Goal: Transaction & Acquisition: Purchase product/service

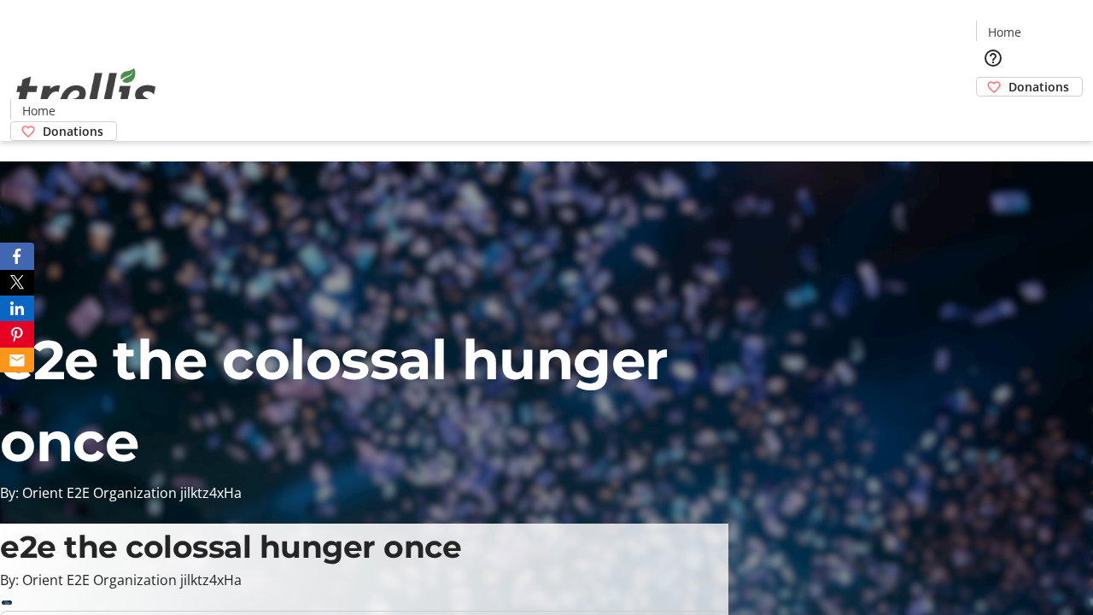
click at [1009, 78] on span "Donations" at bounding box center [1039, 87] width 61 height 18
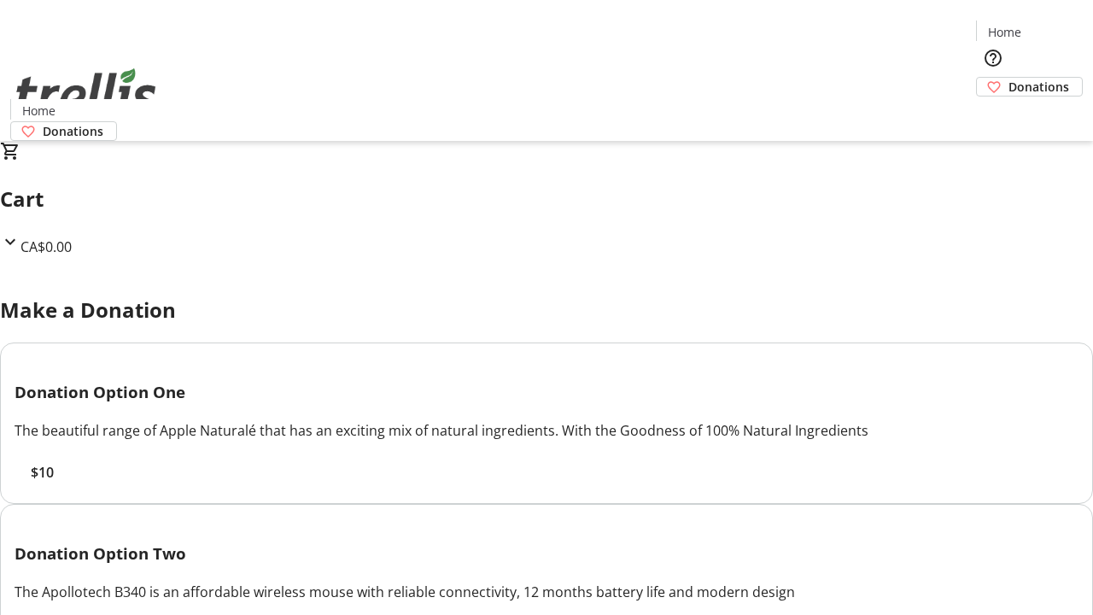
click at [54, 483] on span "$10" at bounding box center [42, 472] width 23 height 20
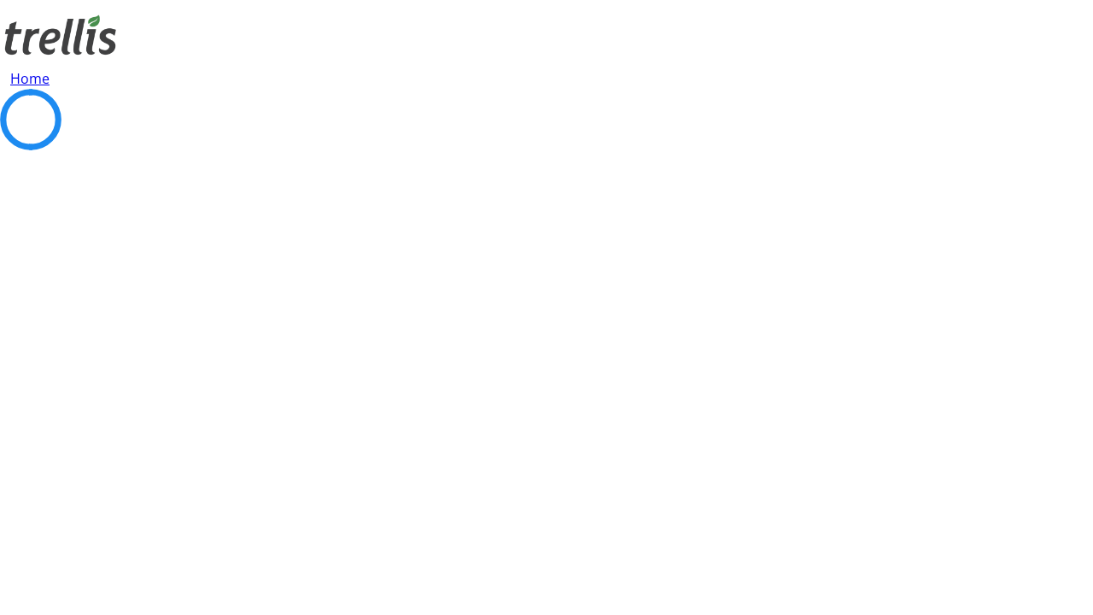
select select "CA"
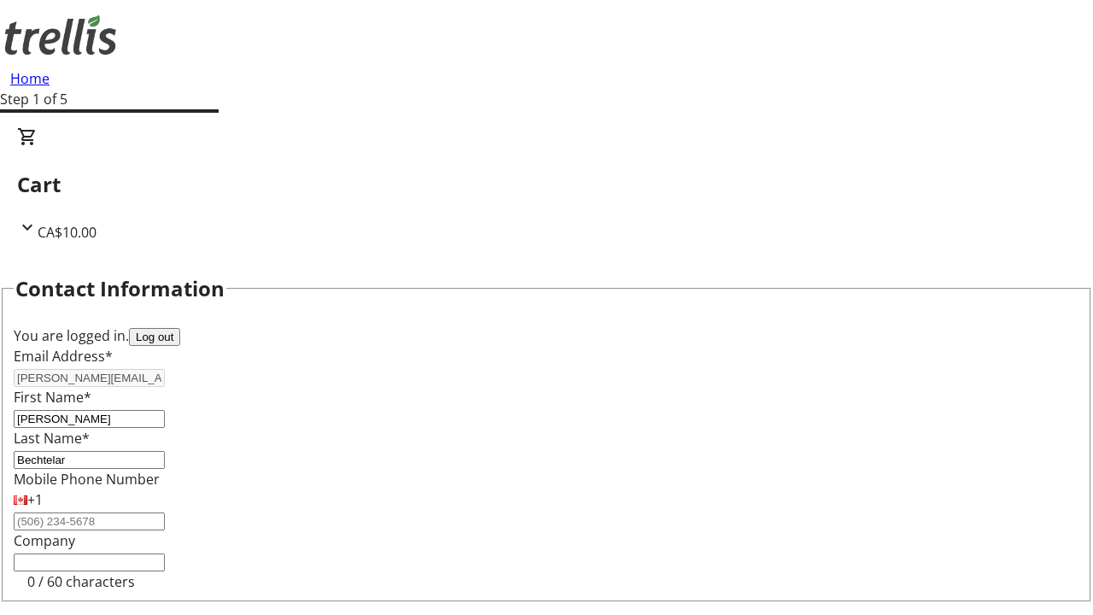
scroll to position [229, 0]
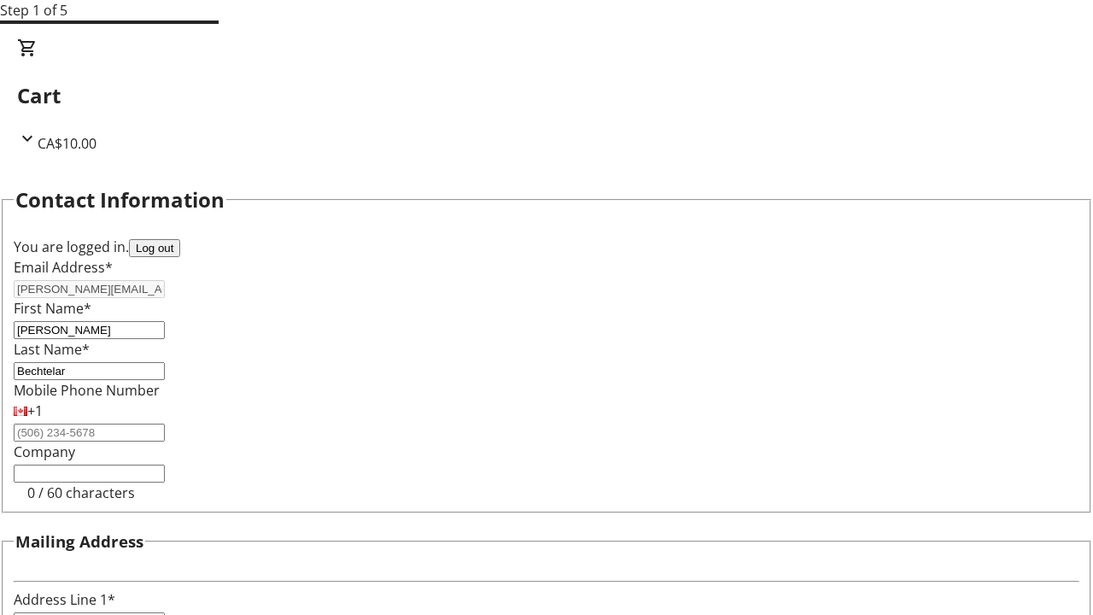
type input "[STREET_ADDRESS][PERSON_NAME]"
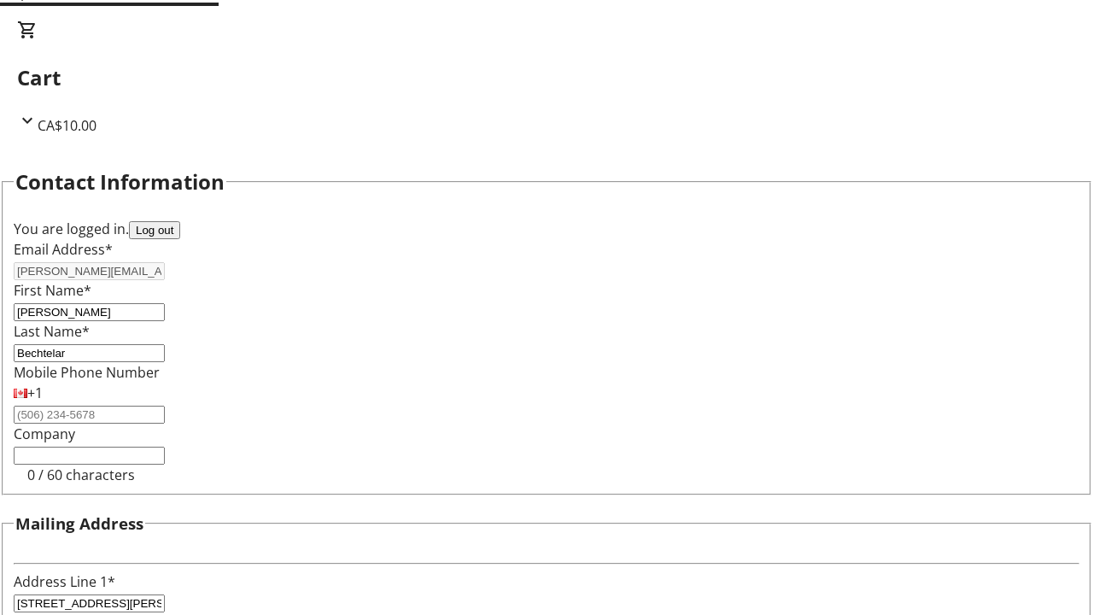
type input "Kelowna"
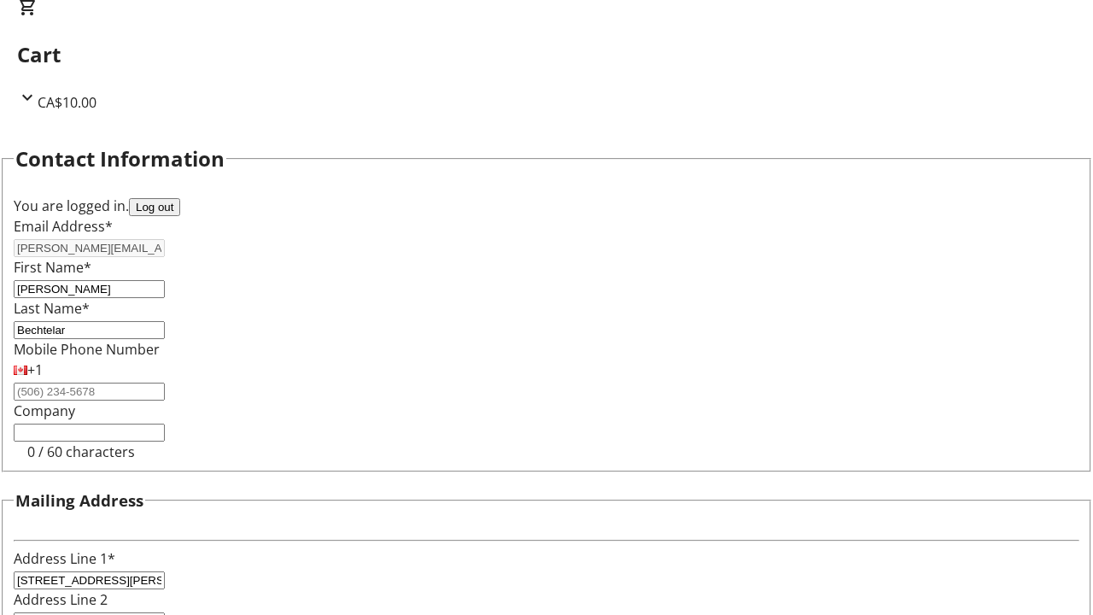
select select "BC"
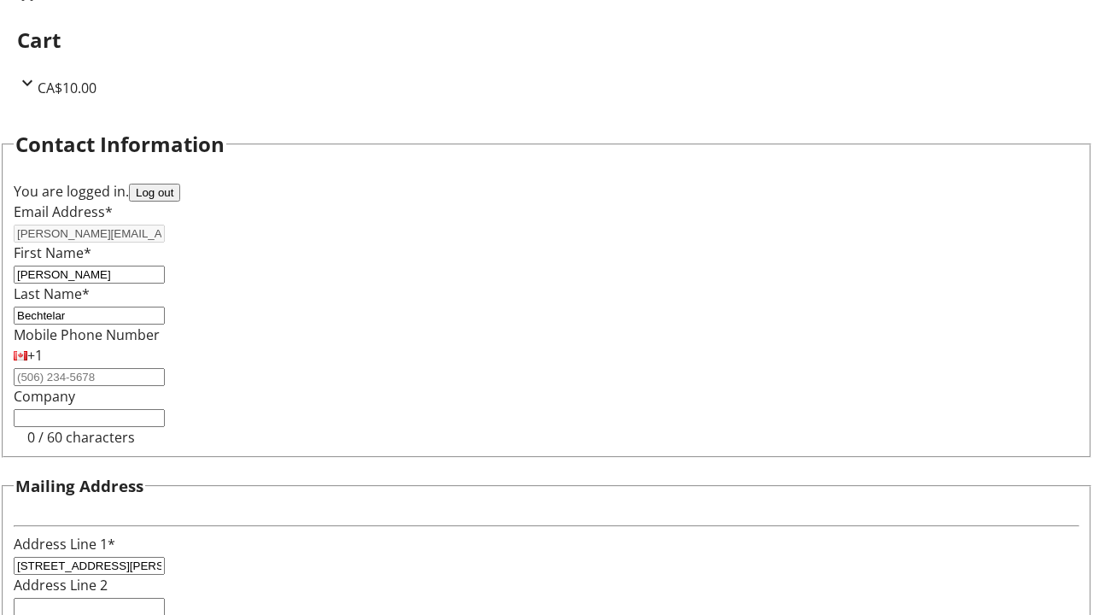
type input "Kelowna"
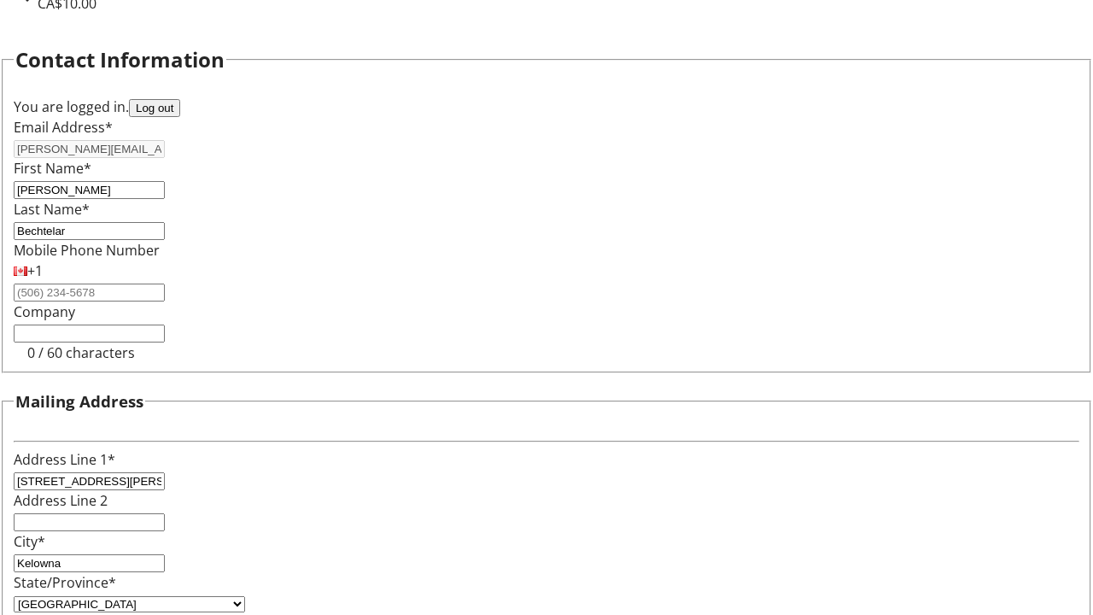
type input "V1Y 0C2"
